Goal: Transaction & Acquisition: Register for event/course

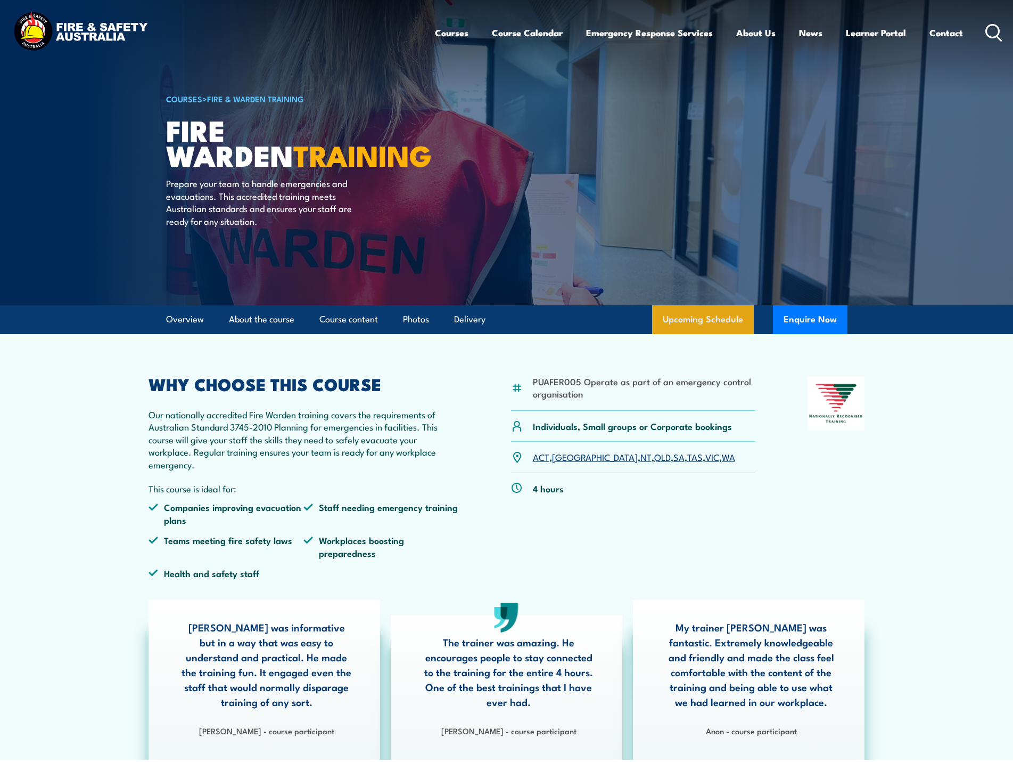
click at [709, 315] on link "Upcoming Schedule" at bounding box center [703, 319] width 102 height 29
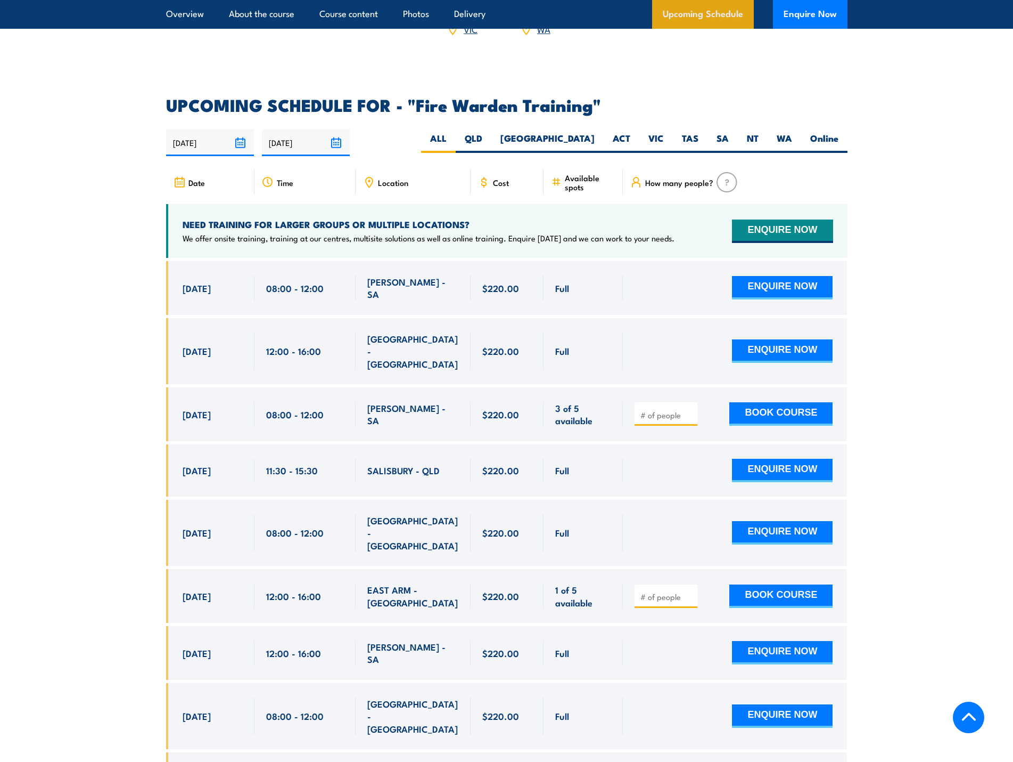
scroll to position [1980, 0]
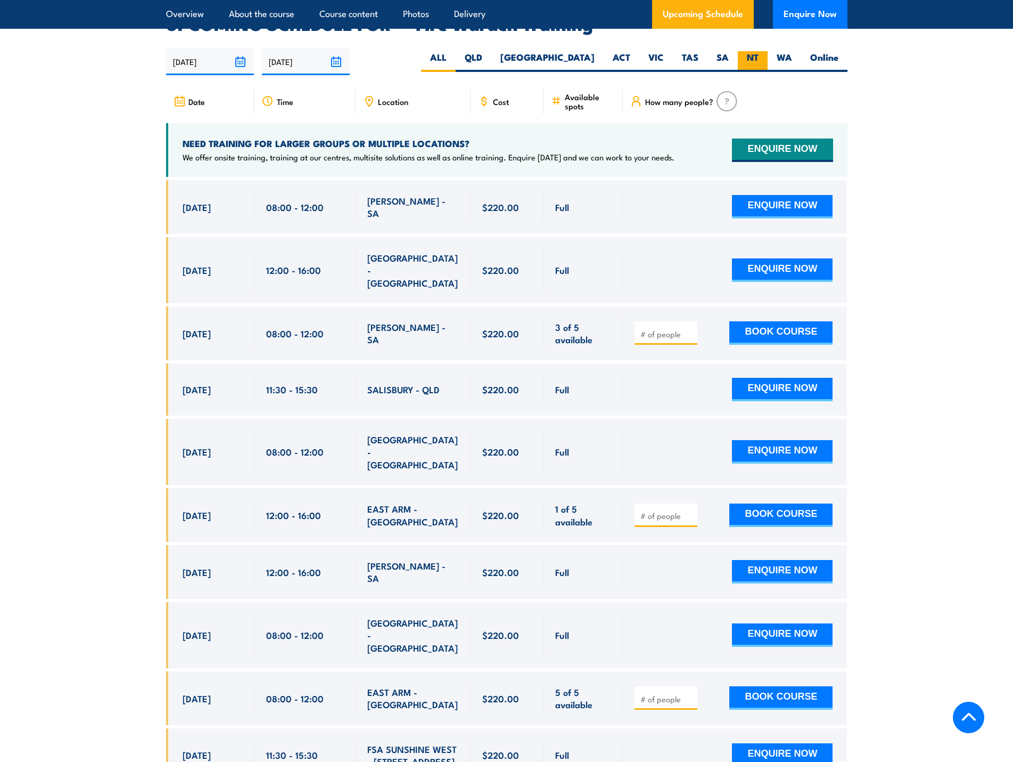
click at [758, 51] on label "NT" at bounding box center [753, 61] width 30 height 21
click at [759, 51] on input "NT" at bounding box center [762, 54] width 7 height 7
radio input "true"
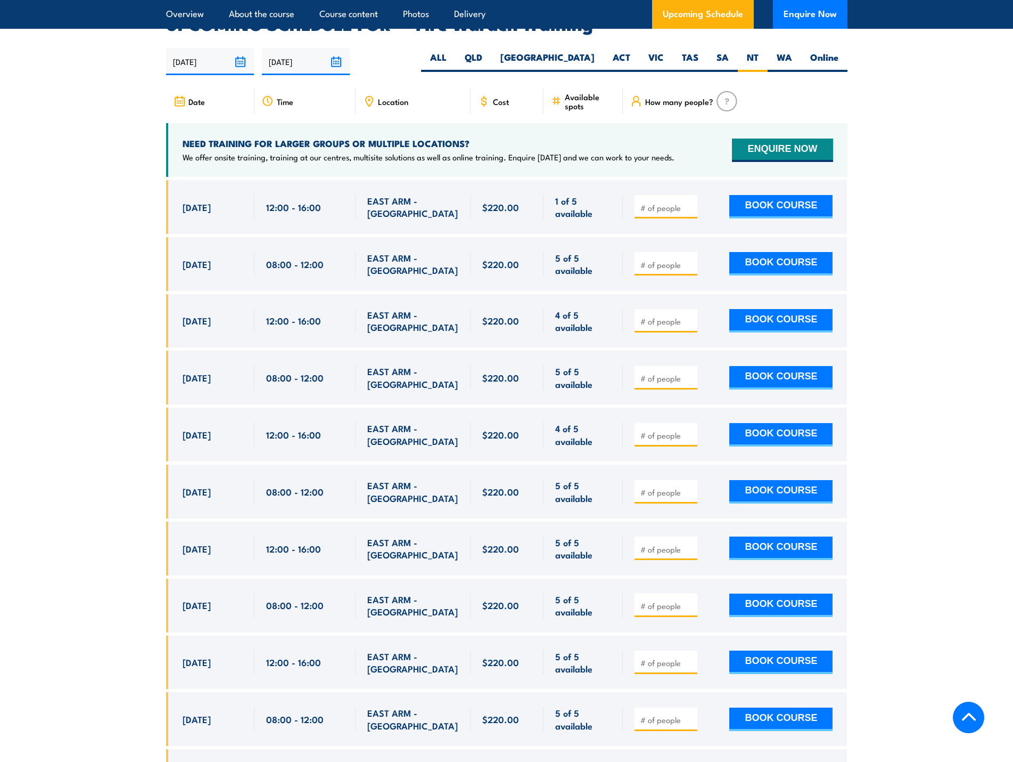
click at [657, 202] on input "number" at bounding box center [667, 207] width 53 height 11
click at [689, 201] on span at bounding box center [666, 207] width 55 height 12
type input "1"
click at [690, 202] on input "1" at bounding box center [667, 207] width 53 height 11
click at [756, 195] on button "BOOK COURSE" at bounding box center [781, 206] width 103 height 23
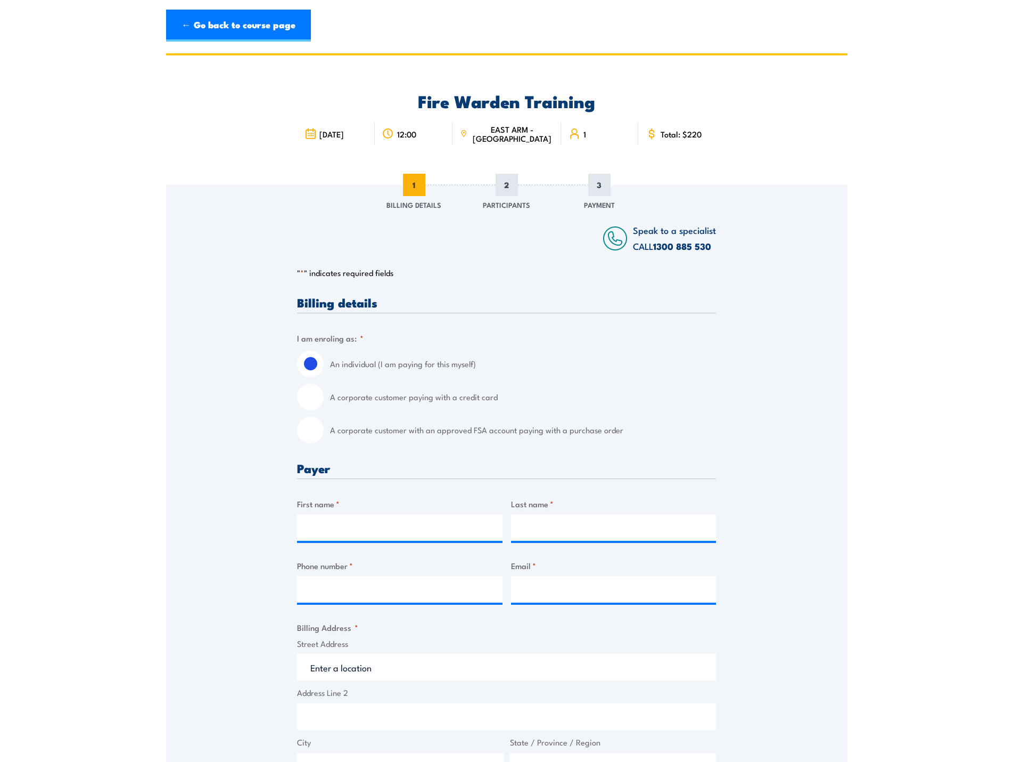
click at [315, 400] on input "A corporate customer paying with a credit card" at bounding box center [310, 396] width 27 height 27
radio input "true"
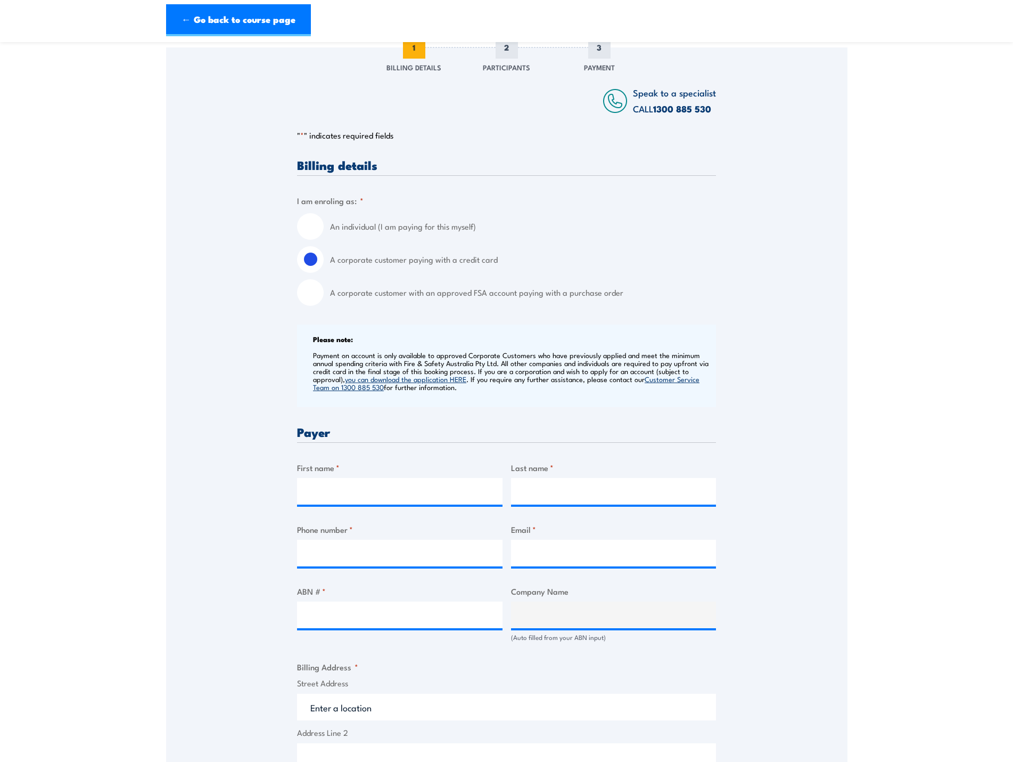
scroll to position [160, 0]
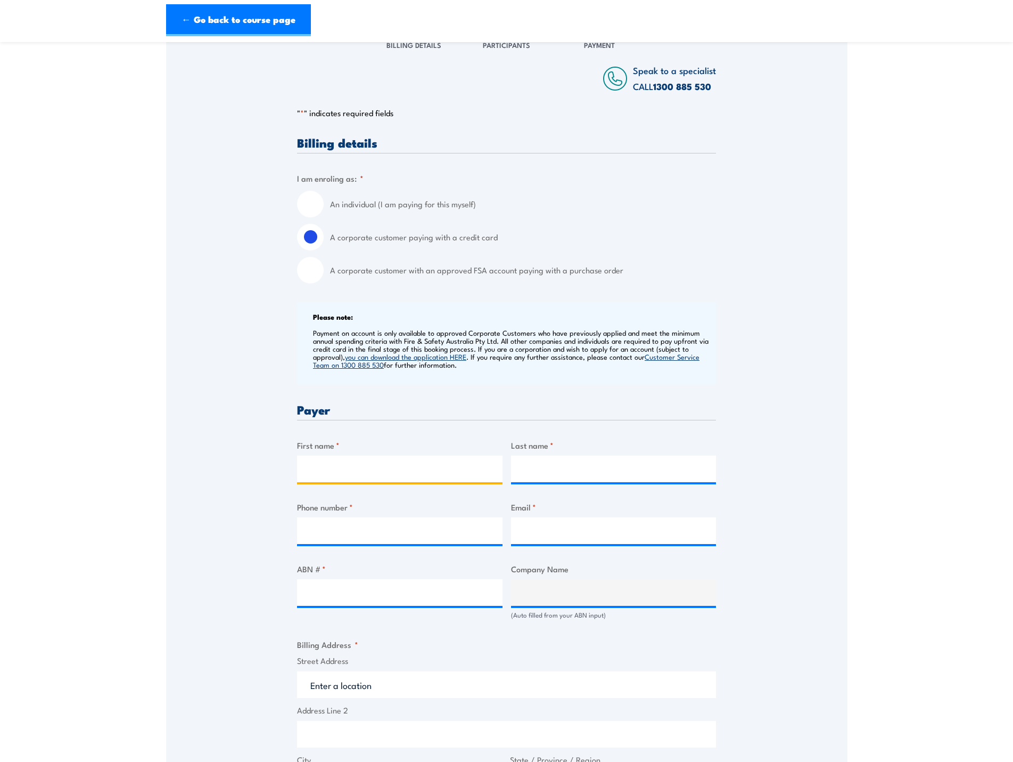
click at [338, 474] on input "First name *" at bounding box center [400, 468] width 206 height 27
type input "Ayaz"
type input "Mohammed"
type input "0431318851"
type input "ayazmohammed@compass-group.com.au"
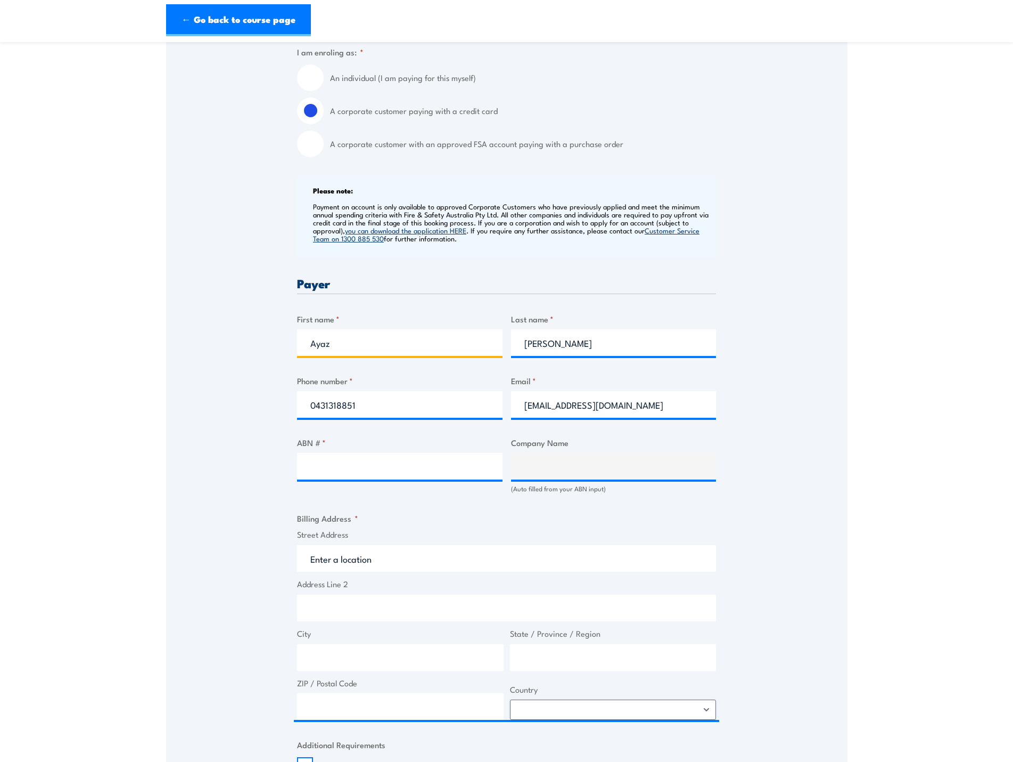
scroll to position [320, 0]
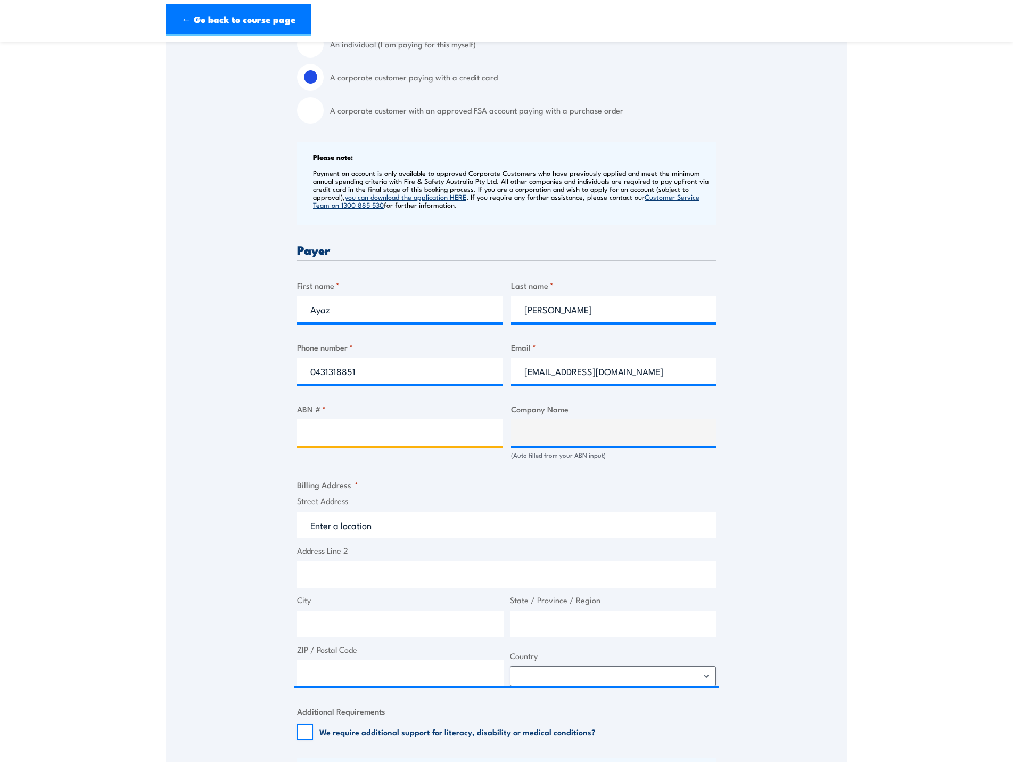
click at [317, 440] on input "ABN # *" at bounding box center [400, 432] width 206 height 27
type input "41000683125"
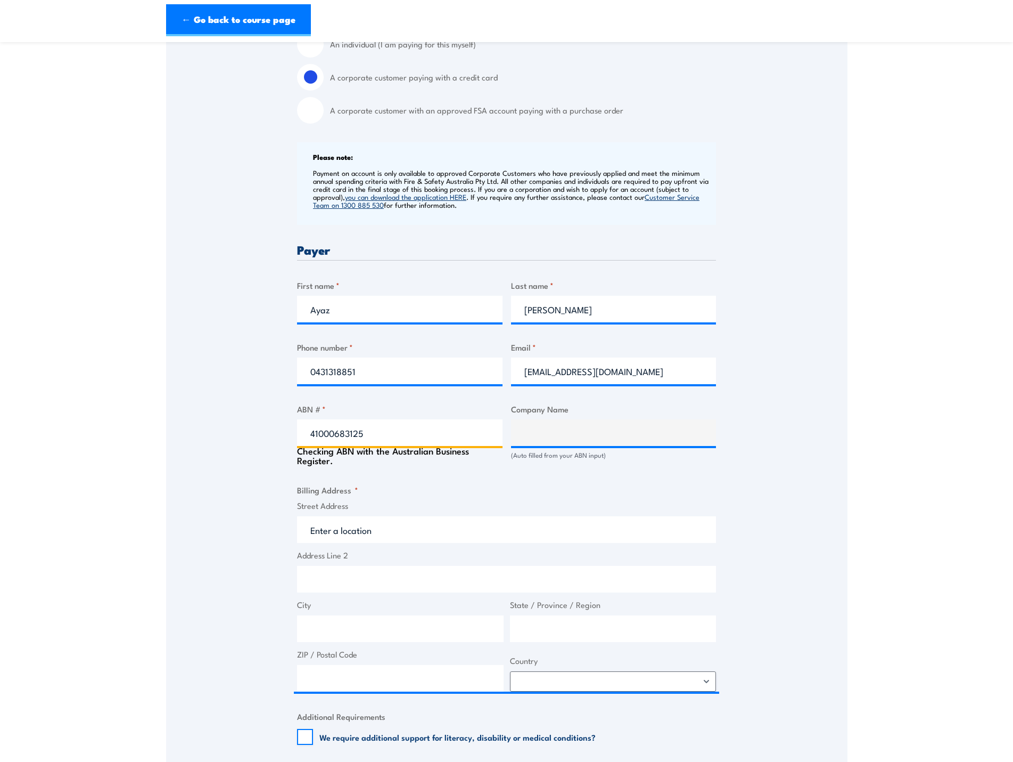
type input "COMPASS GROUP (AUSTRALIA) PTY LTD"
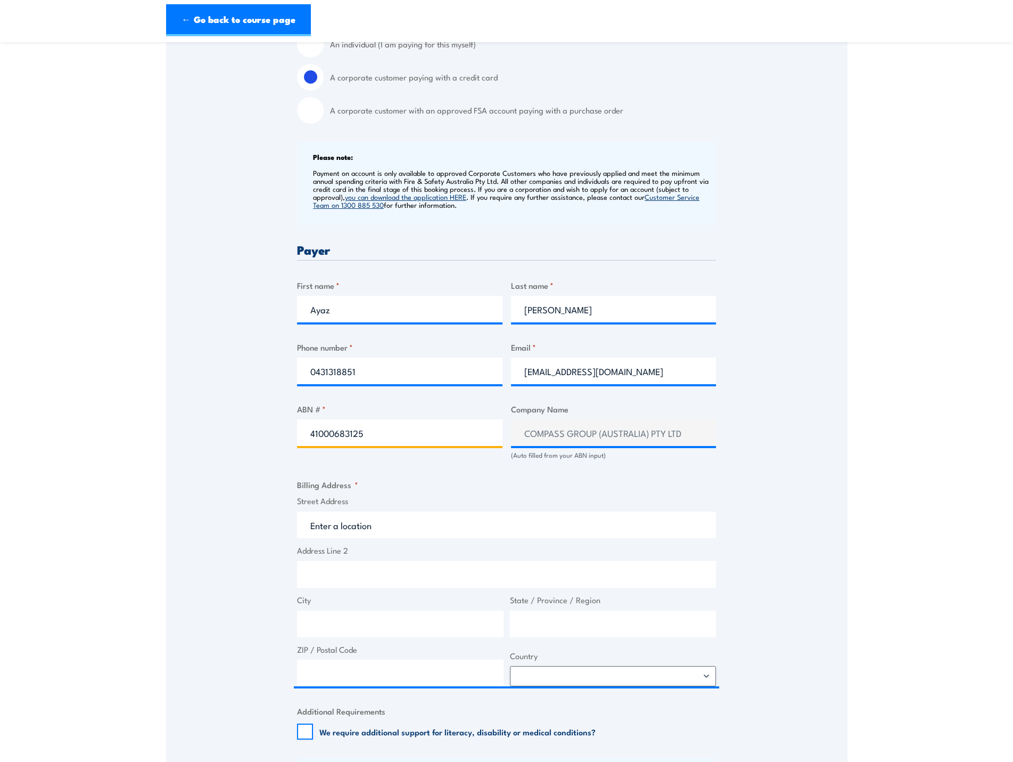
type input "41000683125"
click at [349, 528] on input "Street Address" at bounding box center [506, 524] width 419 height 27
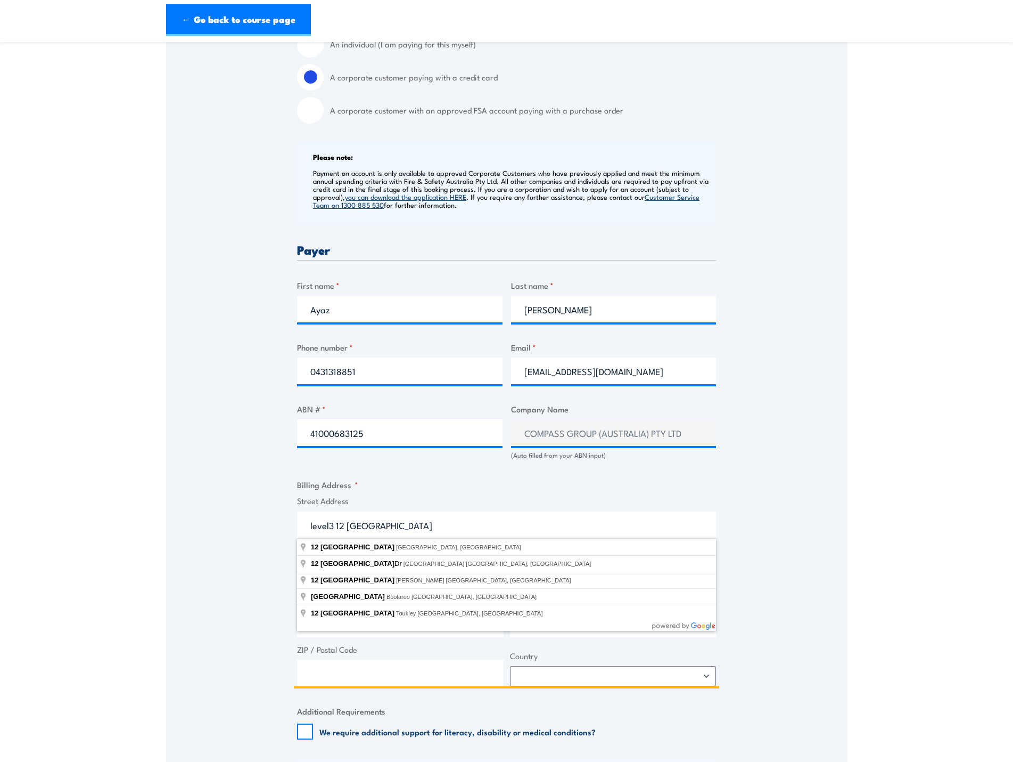
click at [329, 527] on input "level3 12 newcastle" at bounding box center [506, 524] width 419 height 27
click at [339, 524] on input "level 3 12 newcastle" at bounding box center [506, 524] width 419 height 27
type input "12 Newcastle Street, Perth WA, Australia"
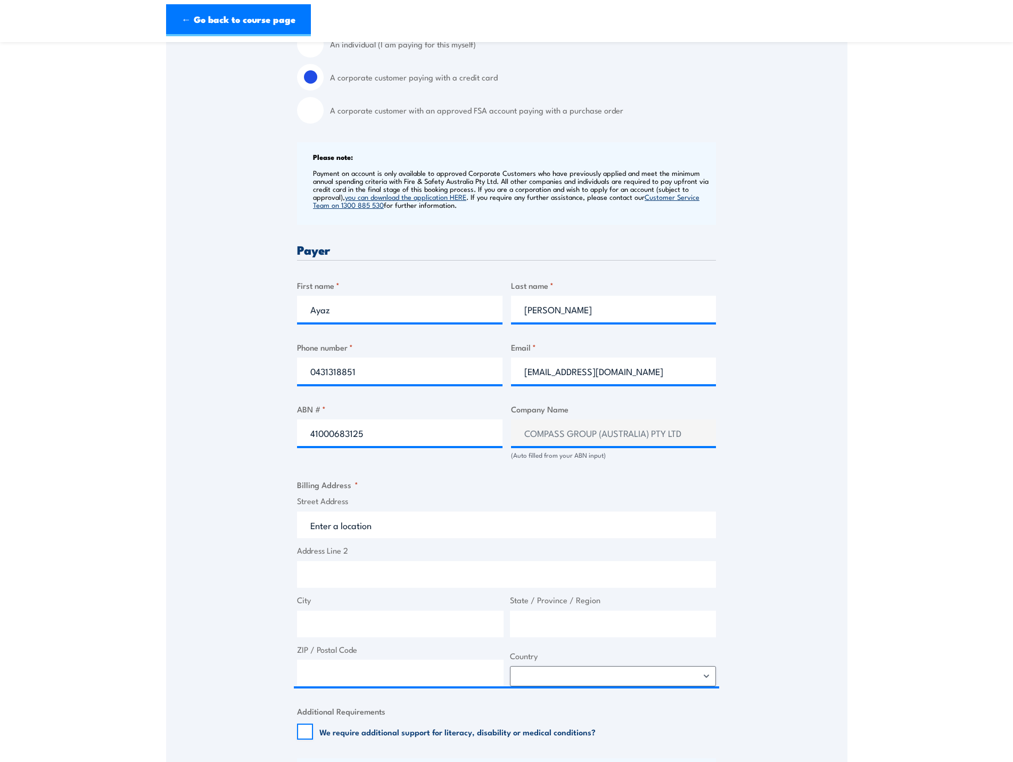
type input "12 Newcastle St"
type input "Perth"
type input "Western Australia"
type input "6000"
select select "Australia"
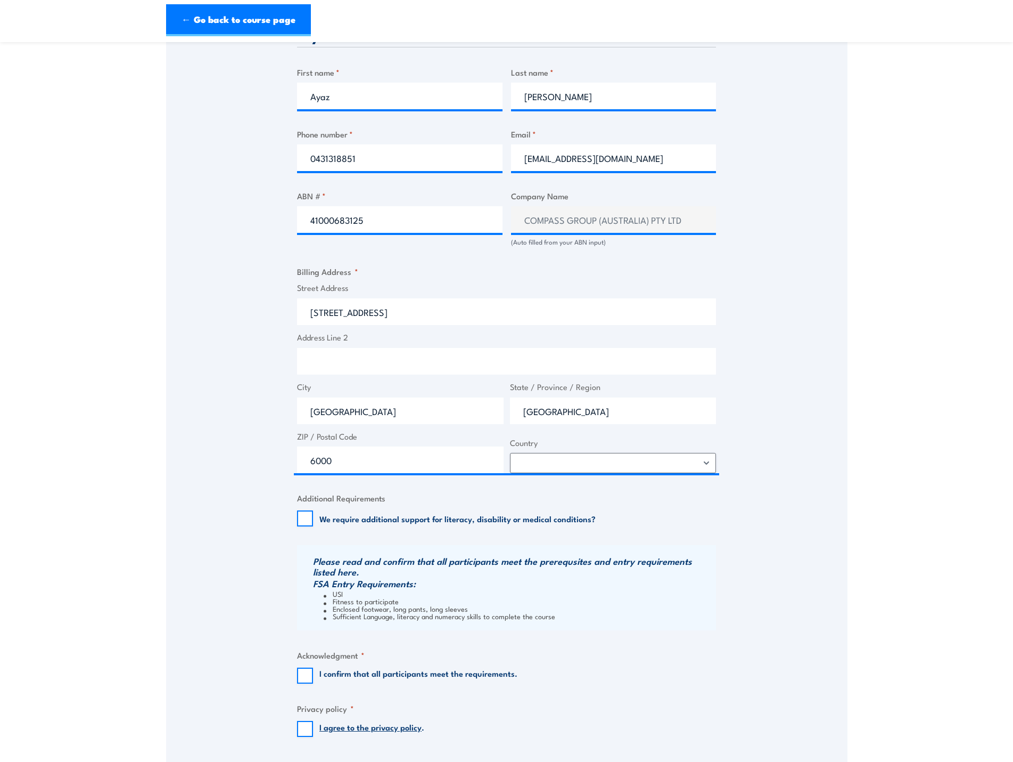
scroll to position [586, 0]
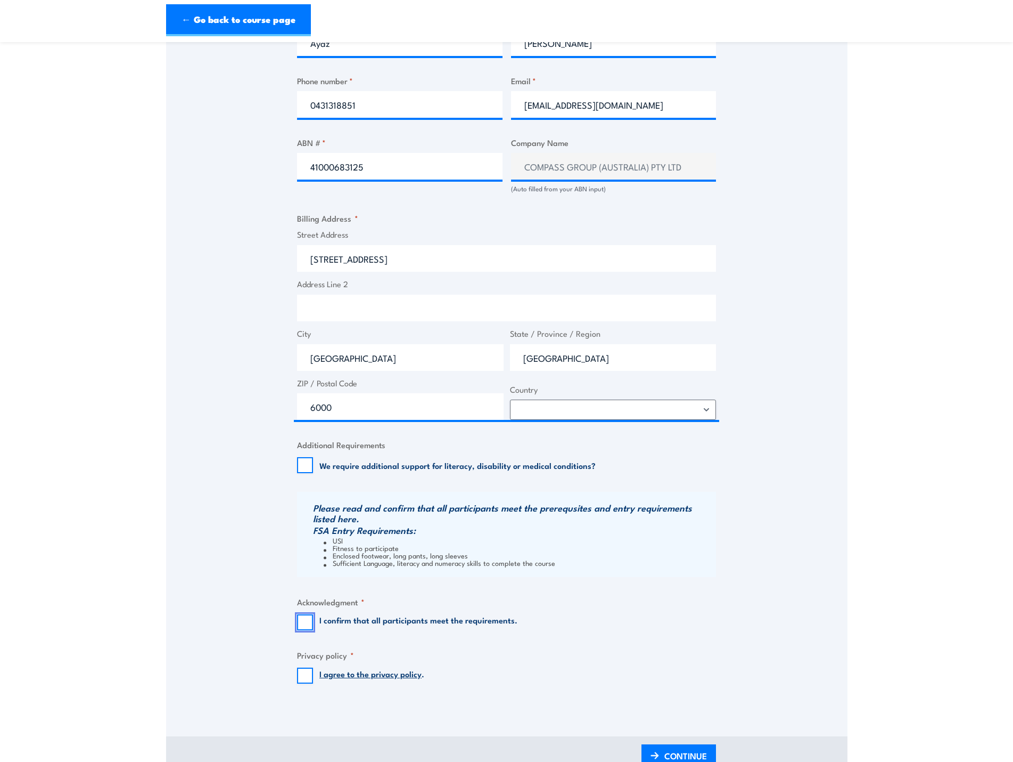
click at [306, 619] on input "I confirm that all participants meet the requirements." at bounding box center [305, 622] width 16 height 16
checkbox input "true"
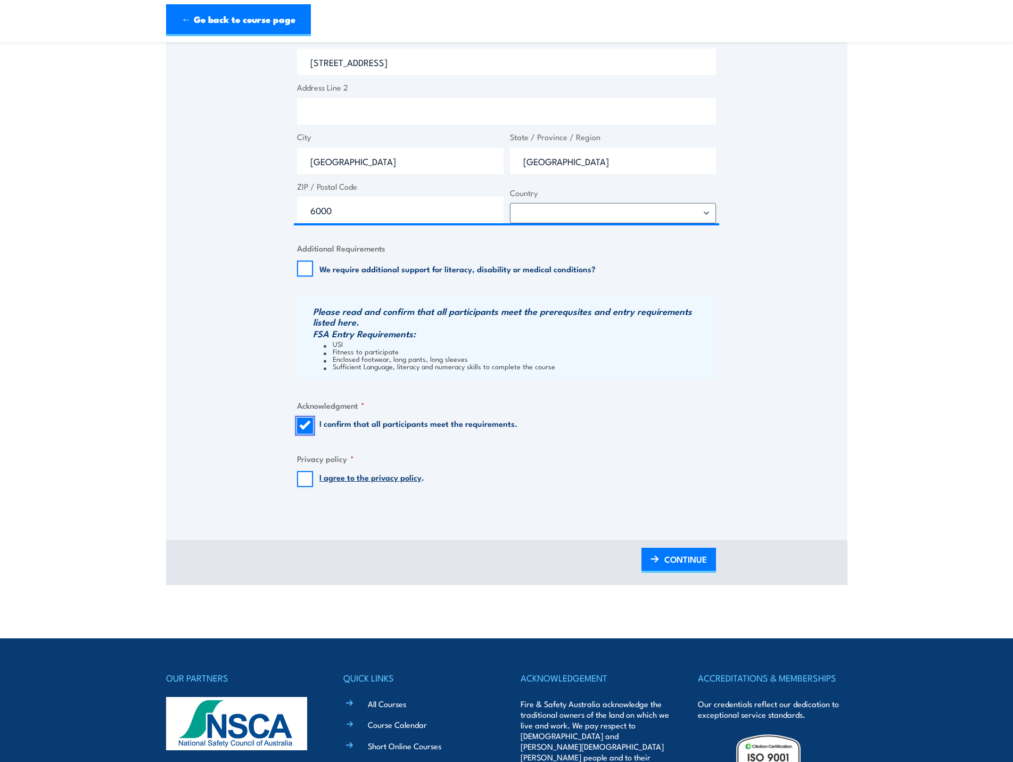
scroll to position [799, 0]
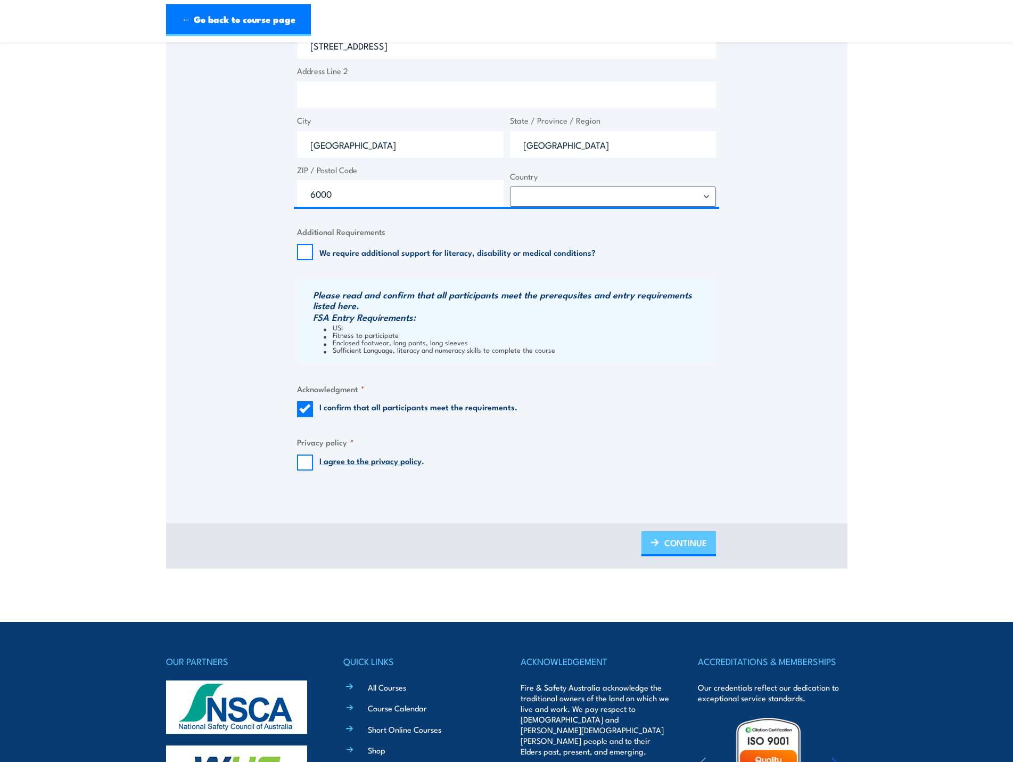
click at [670, 545] on span "CONTINUE" at bounding box center [686, 542] width 43 height 28
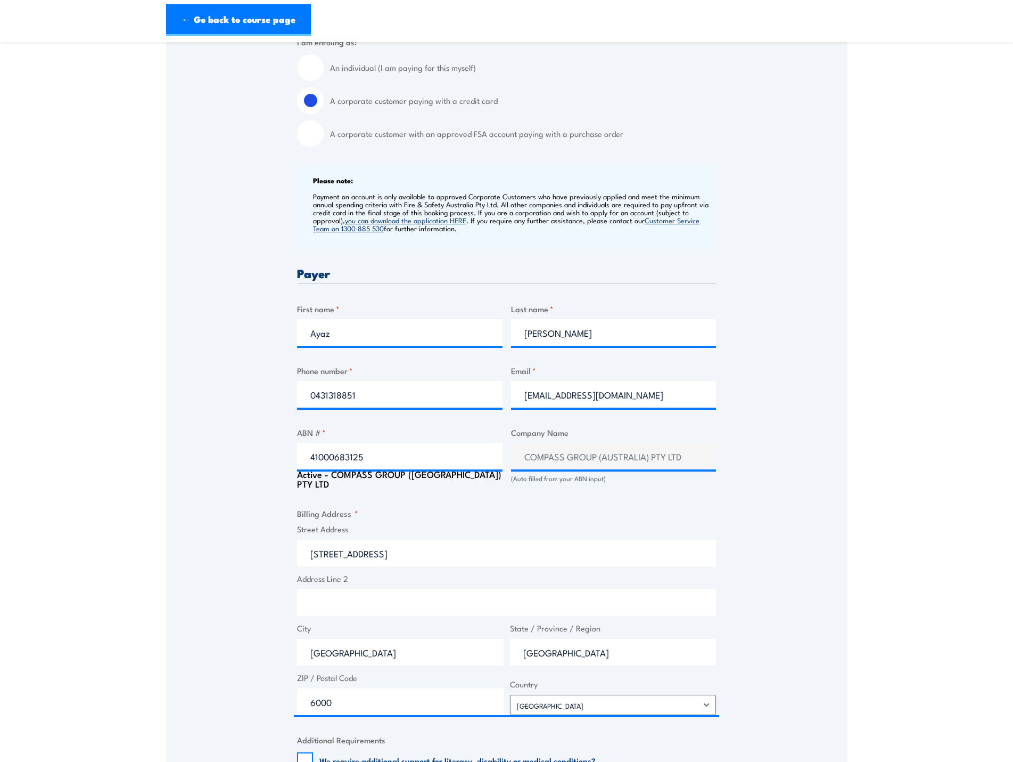
scroll to position [320, 0]
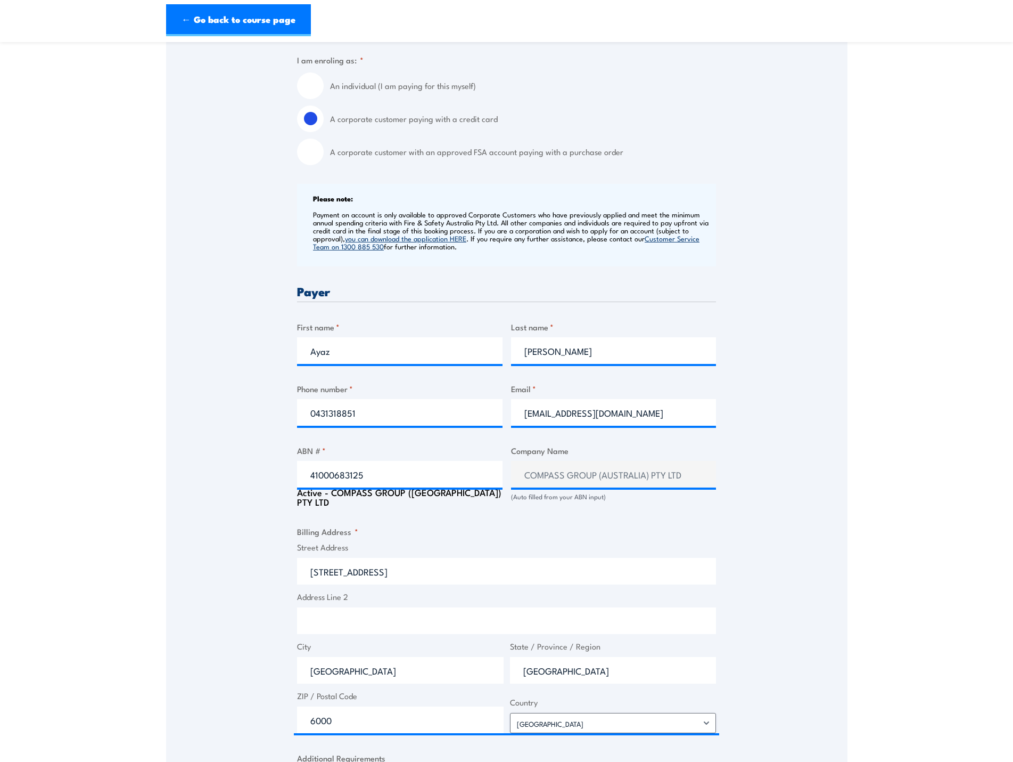
click at [438, 496] on div "Active - COMPASS GROUP (AUSTRALIA) PTY LTD" at bounding box center [400, 496] width 206 height 19
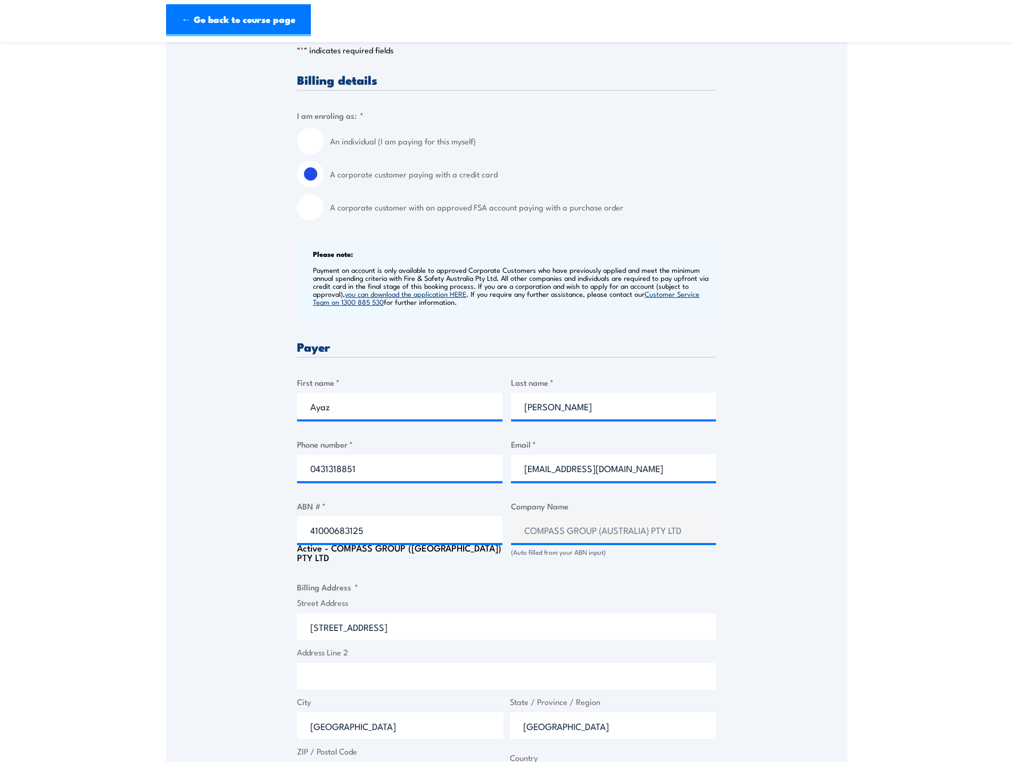
scroll to position [266, 0]
click at [469, 546] on div "Active - COMPASS GROUP (AUSTRALIA) PTY LTD" at bounding box center [400, 550] width 206 height 19
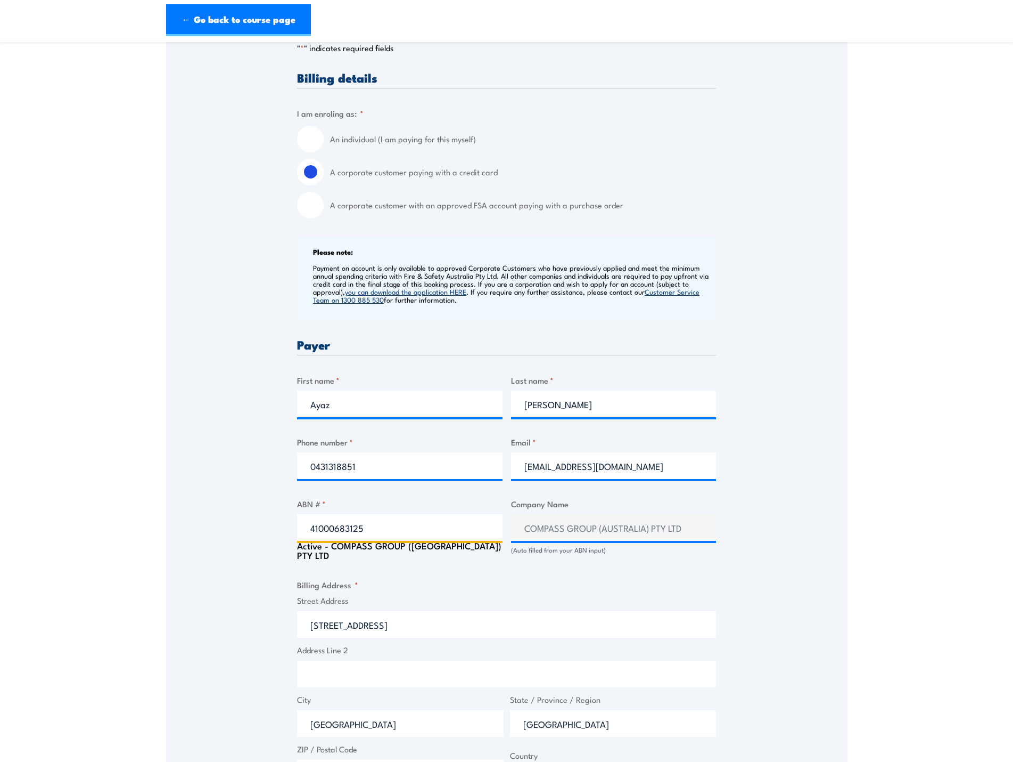
click at [435, 526] on input "41000683125" at bounding box center [400, 527] width 206 height 27
click at [412, 528] on input "41000683125" at bounding box center [400, 527] width 206 height 27
type input "41000683125"
click input "Previous" at bounding box center [0, 0] width 0 height 0
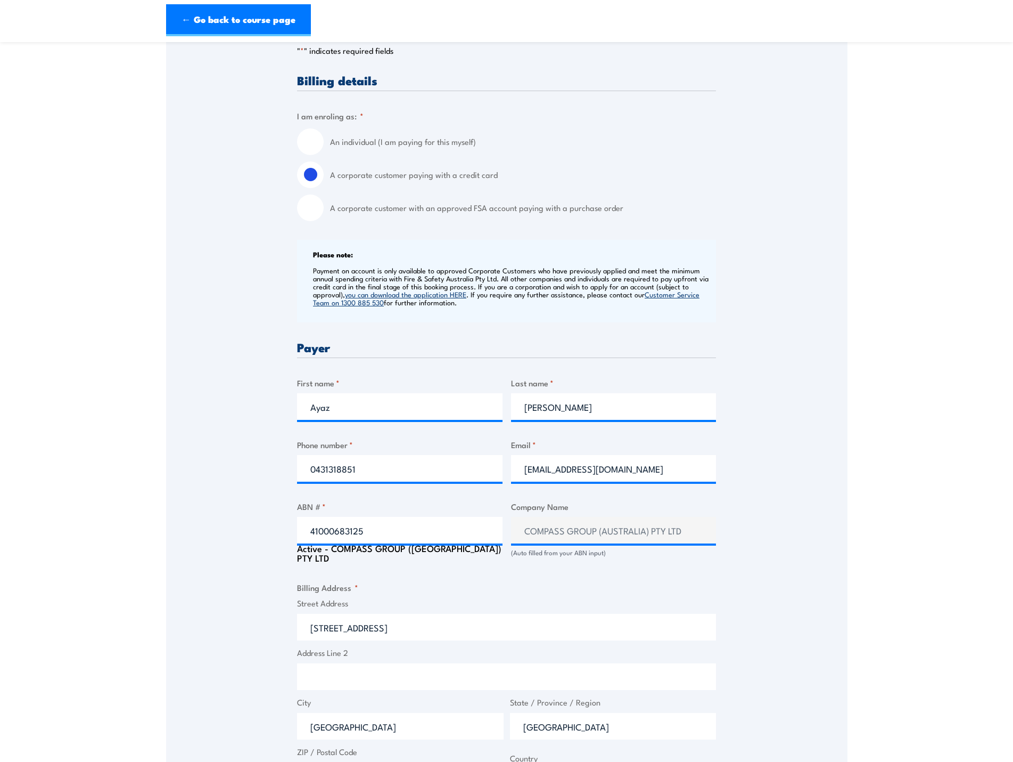
click at [411, 552] on div "Active - COMPASS GROUP (AUSTRALIA) PTY LTD" at bounding box center [400, 552] width 206 height 19
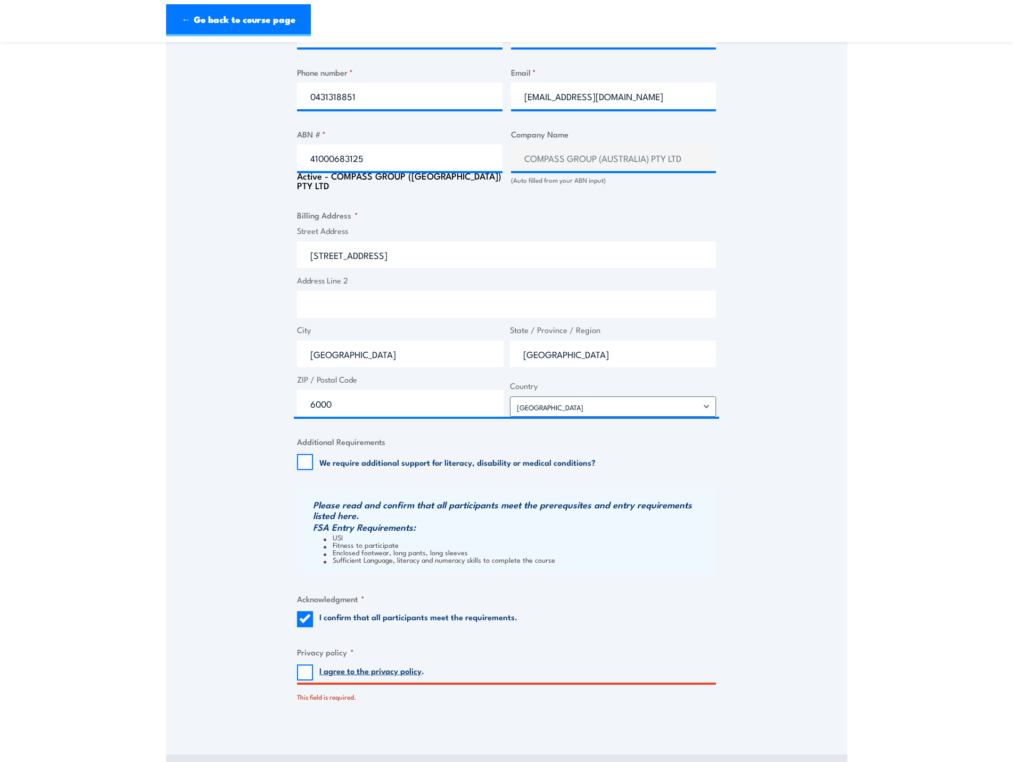
scroll to position [636, 0]
click at [304, 672] on input "I agree to the privacy policy ." at bounding box center [305, 672] width 16 height 16
checkbox input "true"
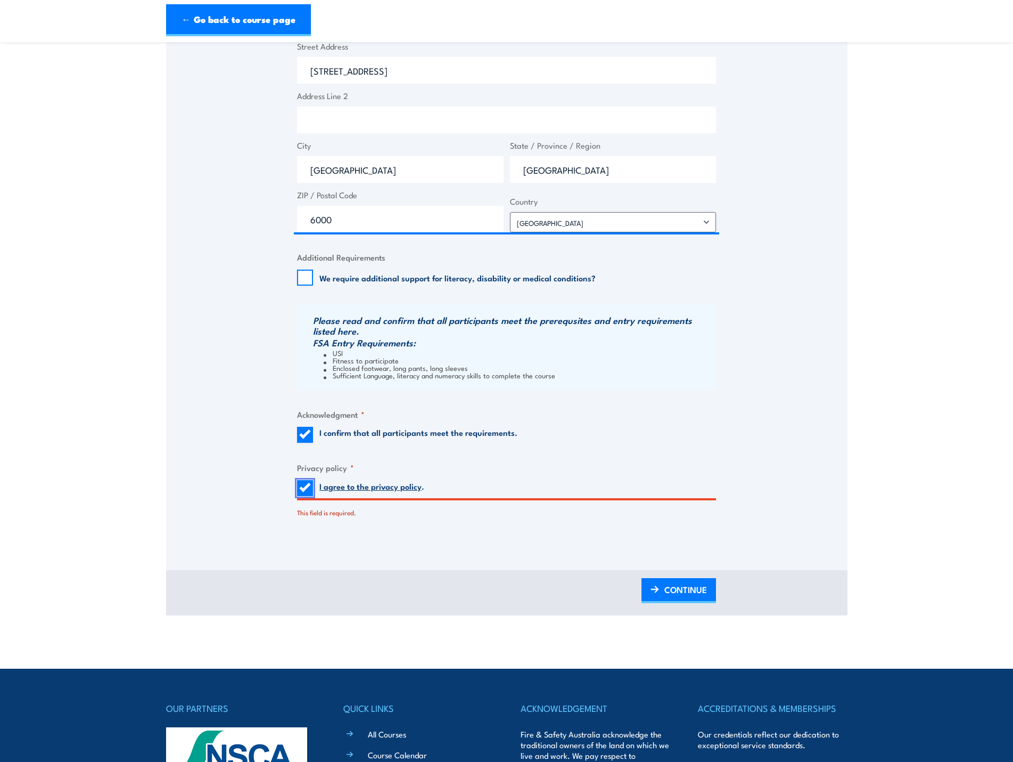
scroll to position [849, 0]
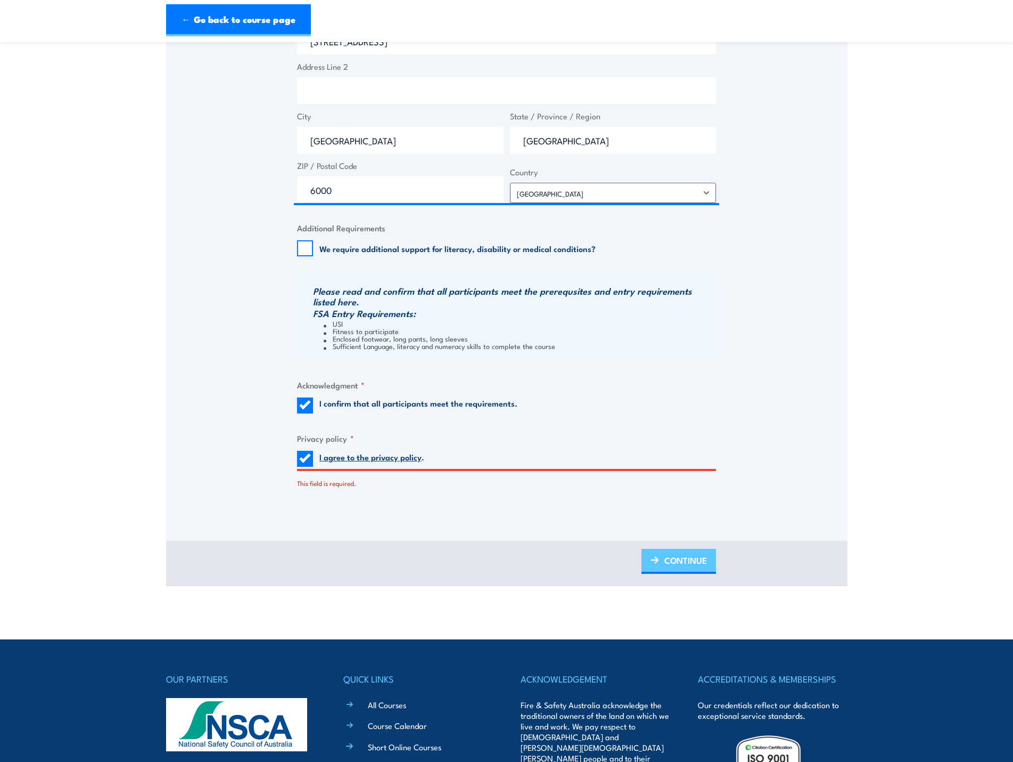
click at [666, 555] on span "CONTINUE" at bounding box center [686, 560] width 43 height 28
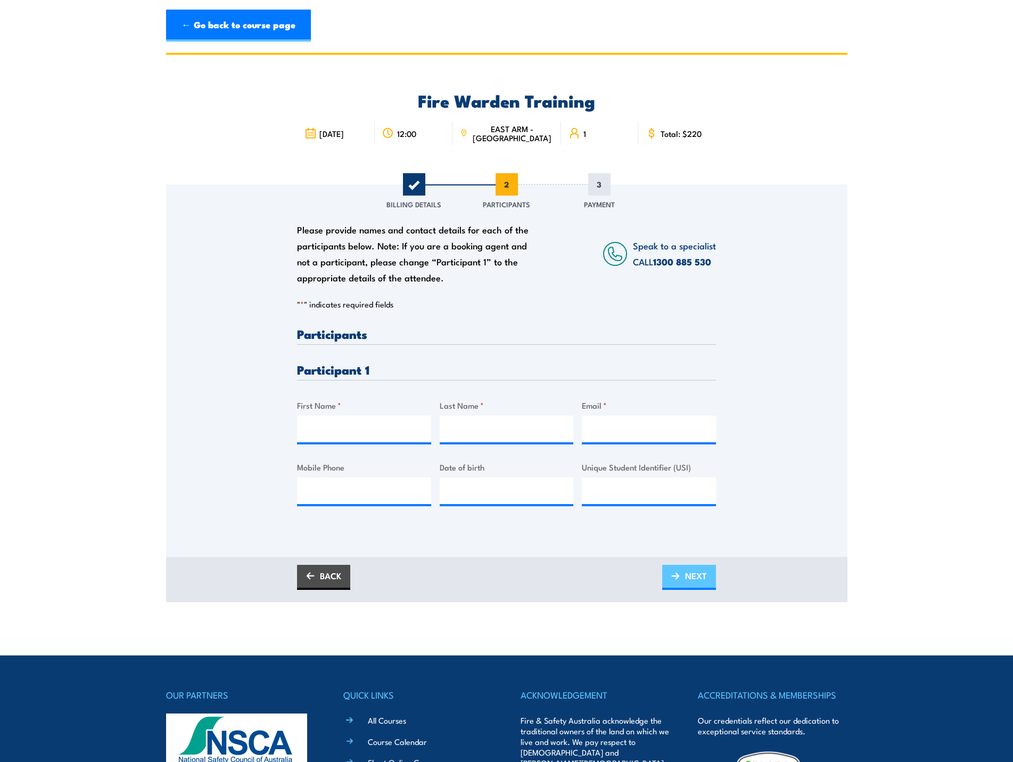
scroll to position [0, 0]
click at [364, 434] on input "First Name *" at bounding box center [364, 429] width 134 height 27
type input "Ayaz"
type input "Mohammed"
type input "ayazmohammed@compass-group.com.au"
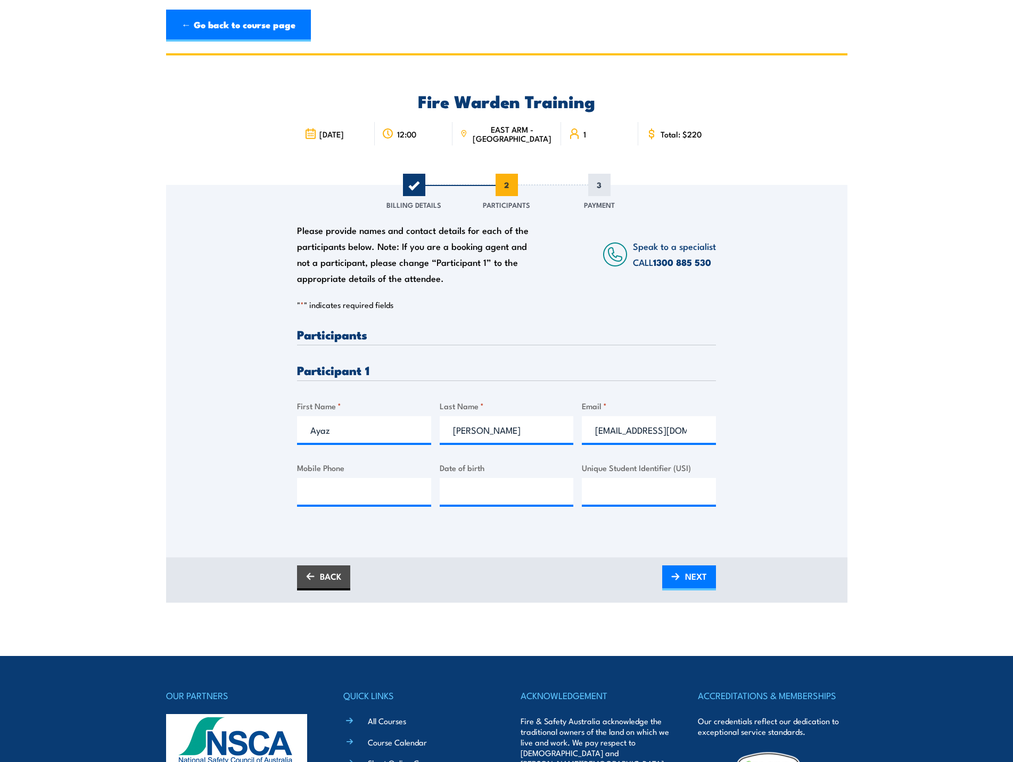
type input "0431318851"
click at [460, 492] on input "__/__/____" at bounding box center [507, 491] width 134 height 27
type input "15/03/1992"
type input "V8UG37HWJY"
click at [703, 580] on span "NEXT" at bounding box center [696, 576] width 22 height 28
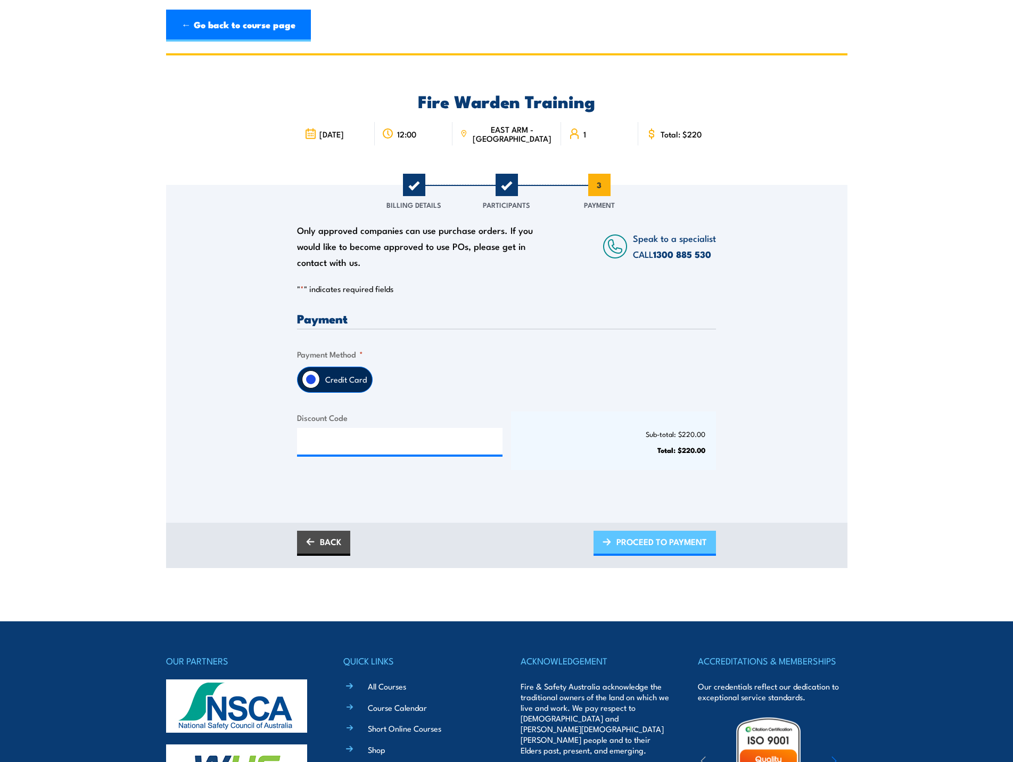
click at [676, 549] on span "PROCEED TO PAYMENT" at bounding box center [662, 541] width 91 height 28
